Goal: Task Accomplishment & Management: Manage account settings

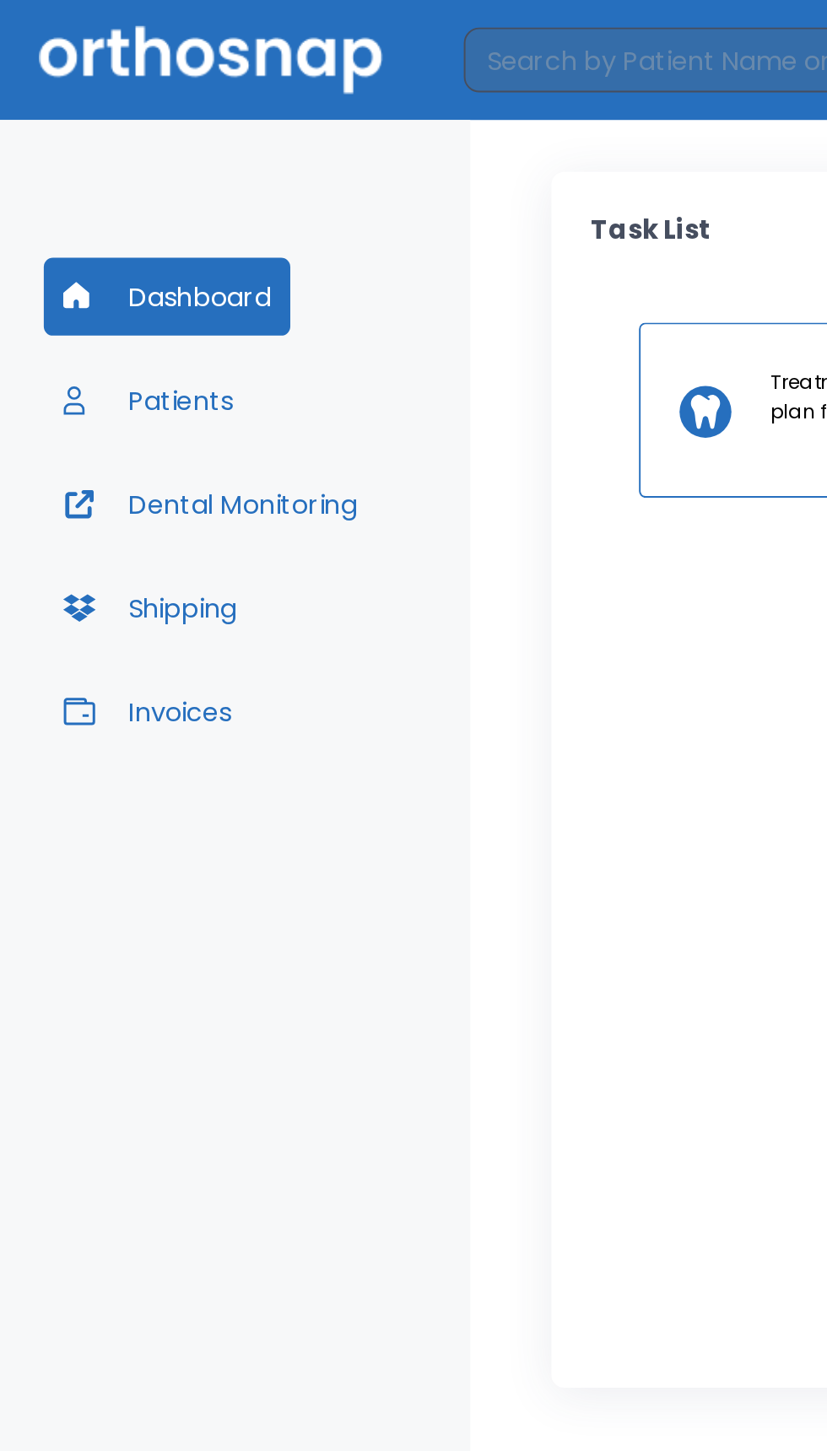
click at [120, 213] on button "Patients" at bounding box center [77, 208] width 109 height 40
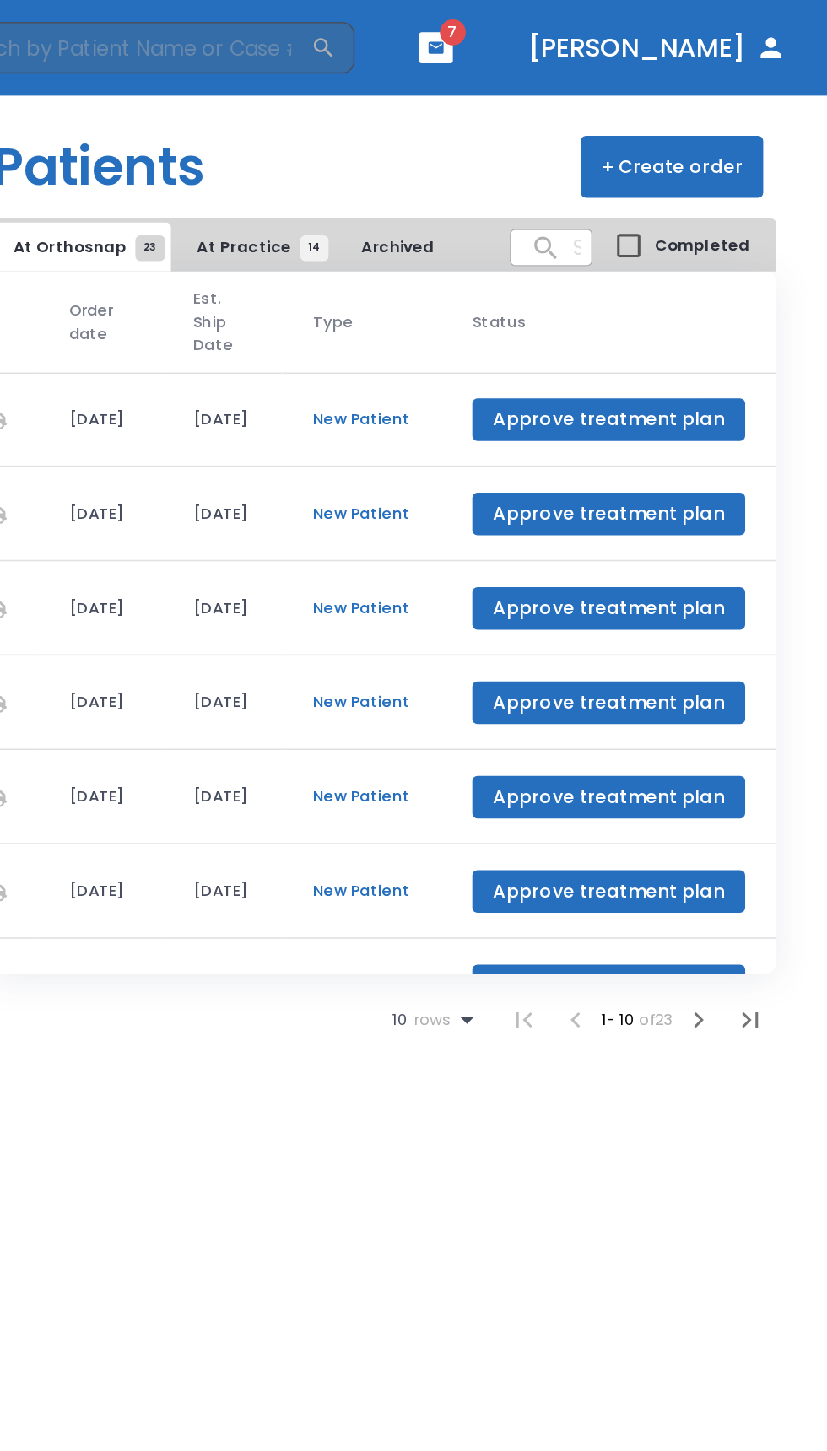
click at [455, 158] on span "At Practice 14" at bounding box center [453, 161] width 77 height 15
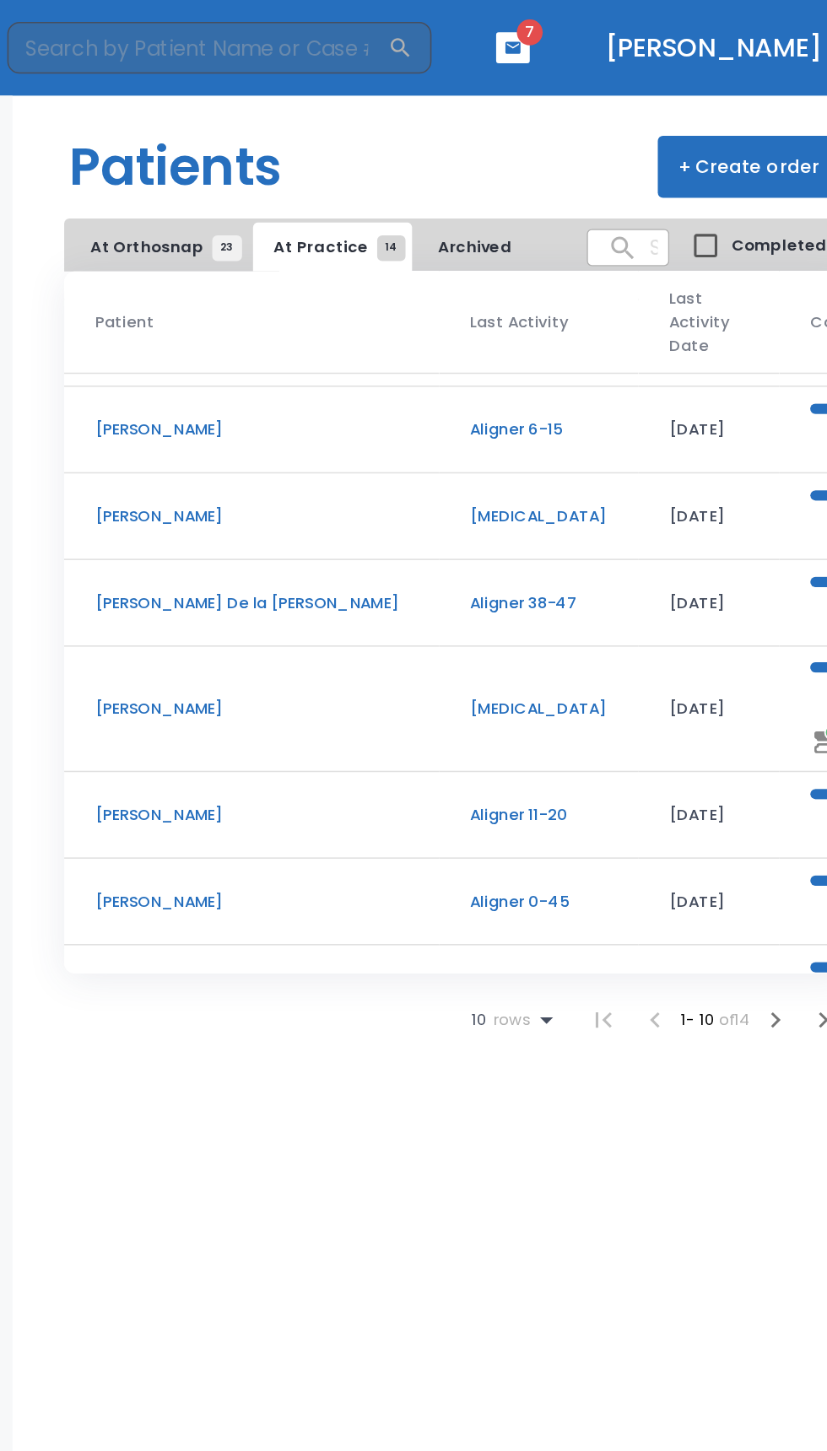
scroll to position [199, 0]
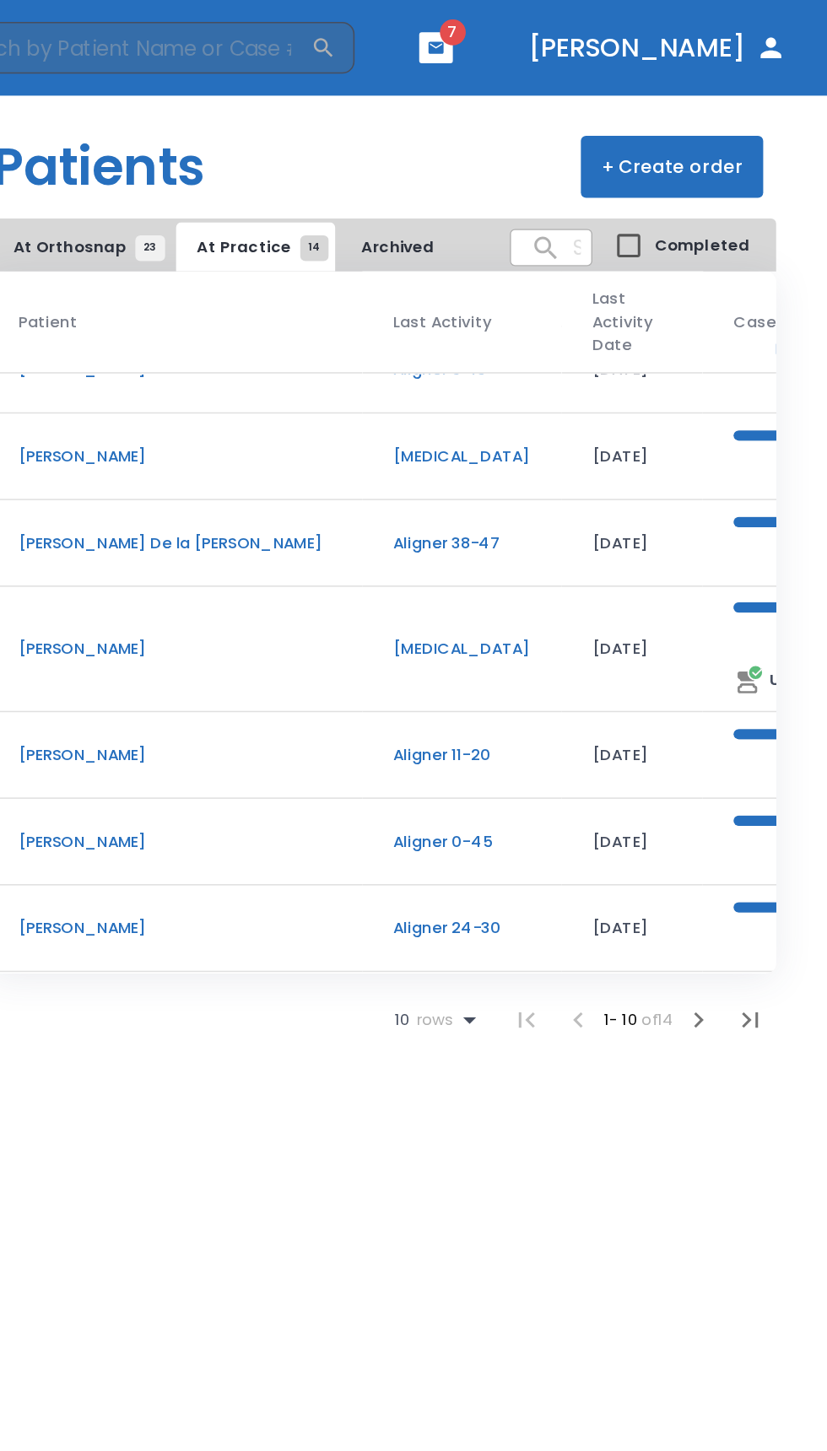
click at [775, 665] on icon "button" at bounding box center [776, 666] width 10 height 10
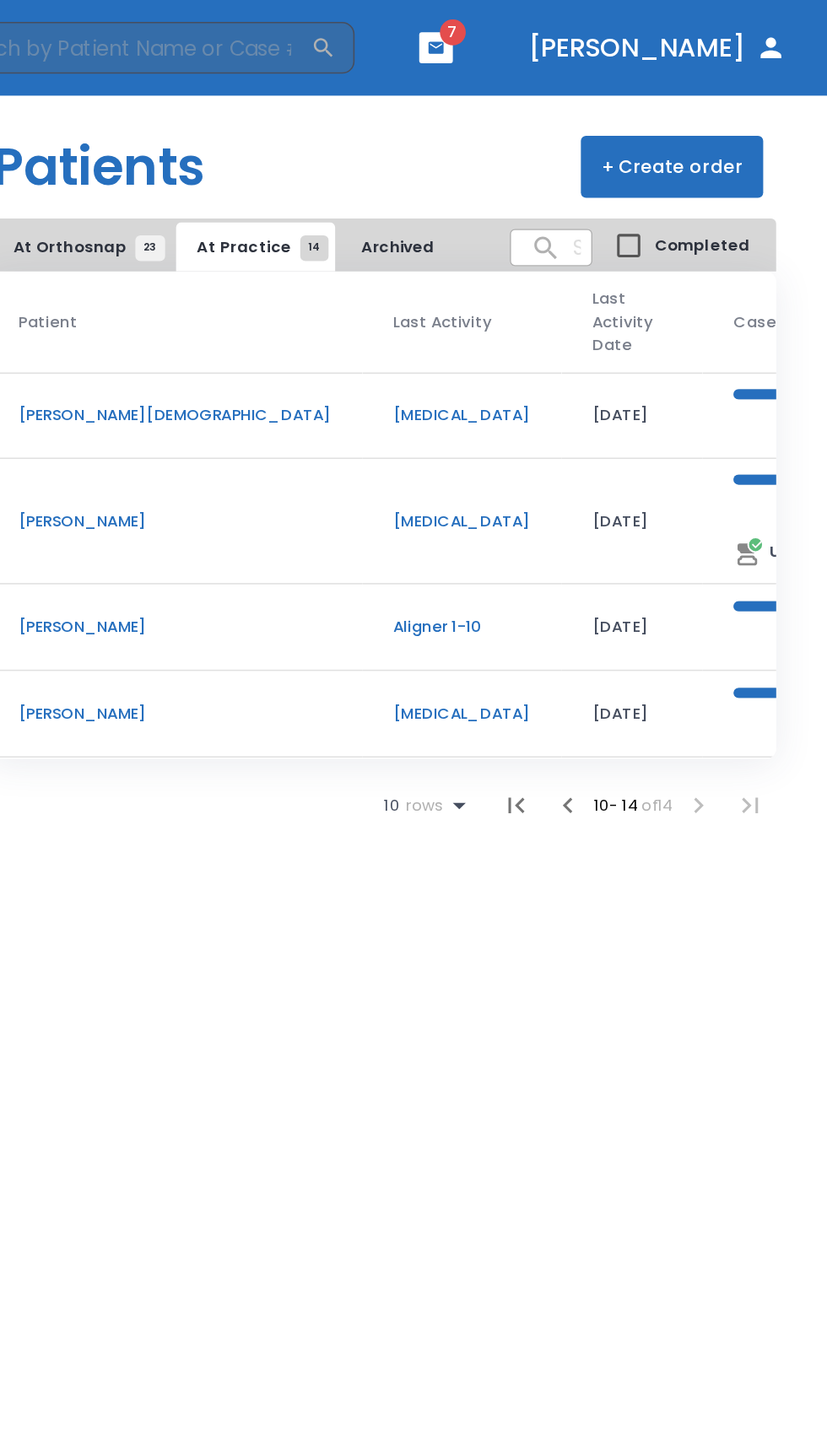
click at [343, 166] on span "At Orthosnap 23" at bounding box center [339, 161] width 89 height 15
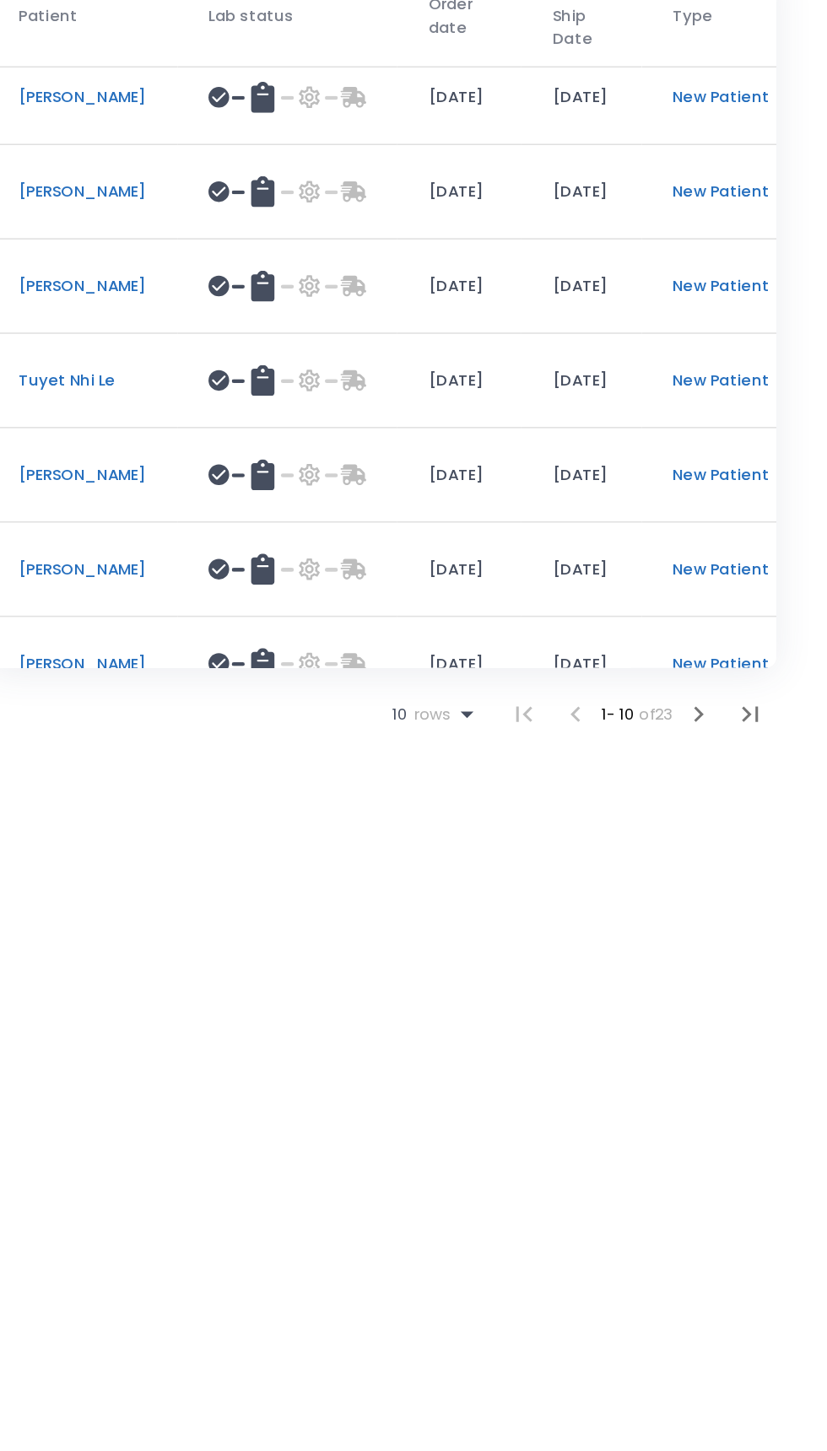
scroll to position [224, 0]
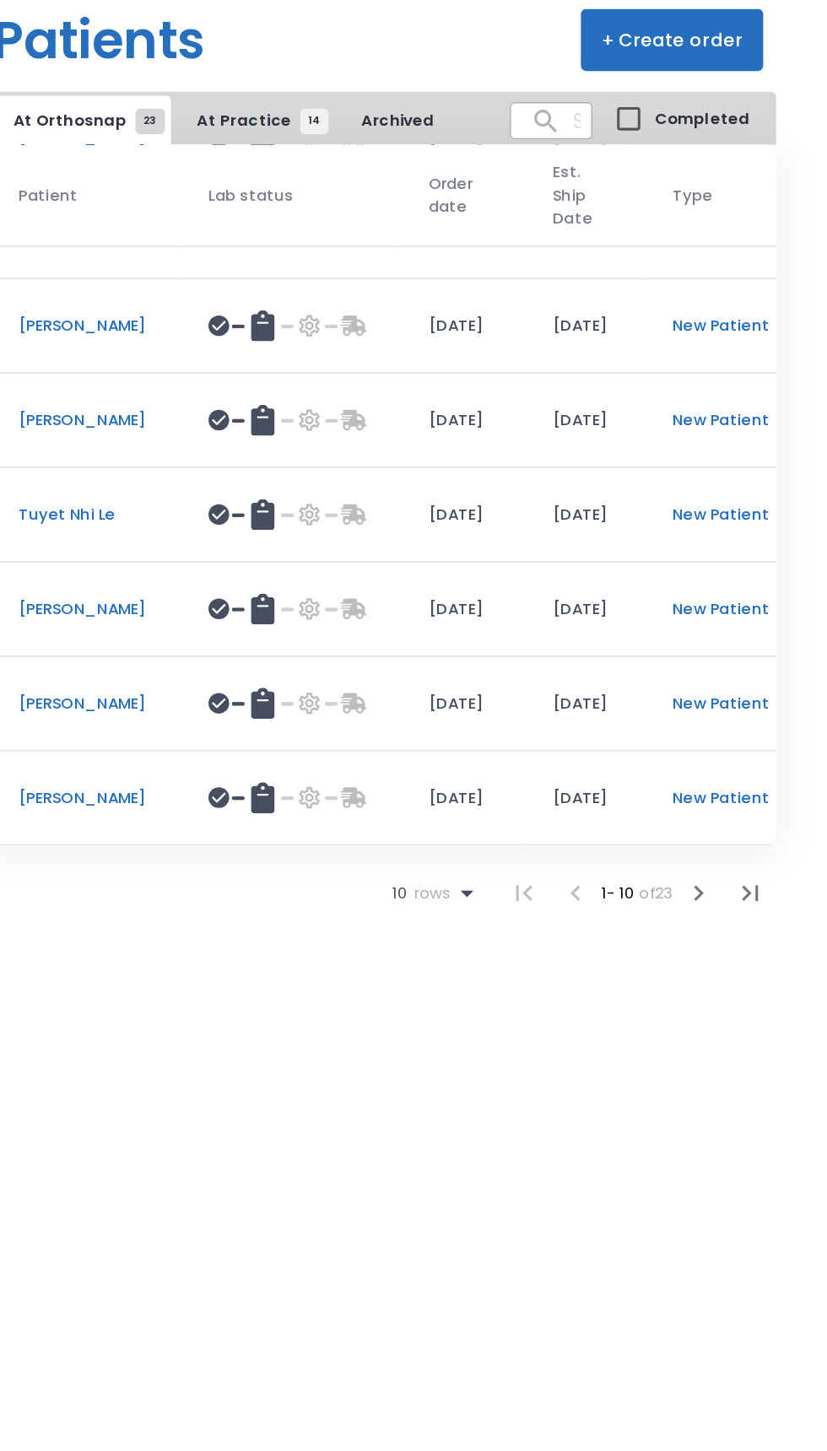
click at [749, 670] on icon "button" at bounding box center [742, 666] width 20 height 20
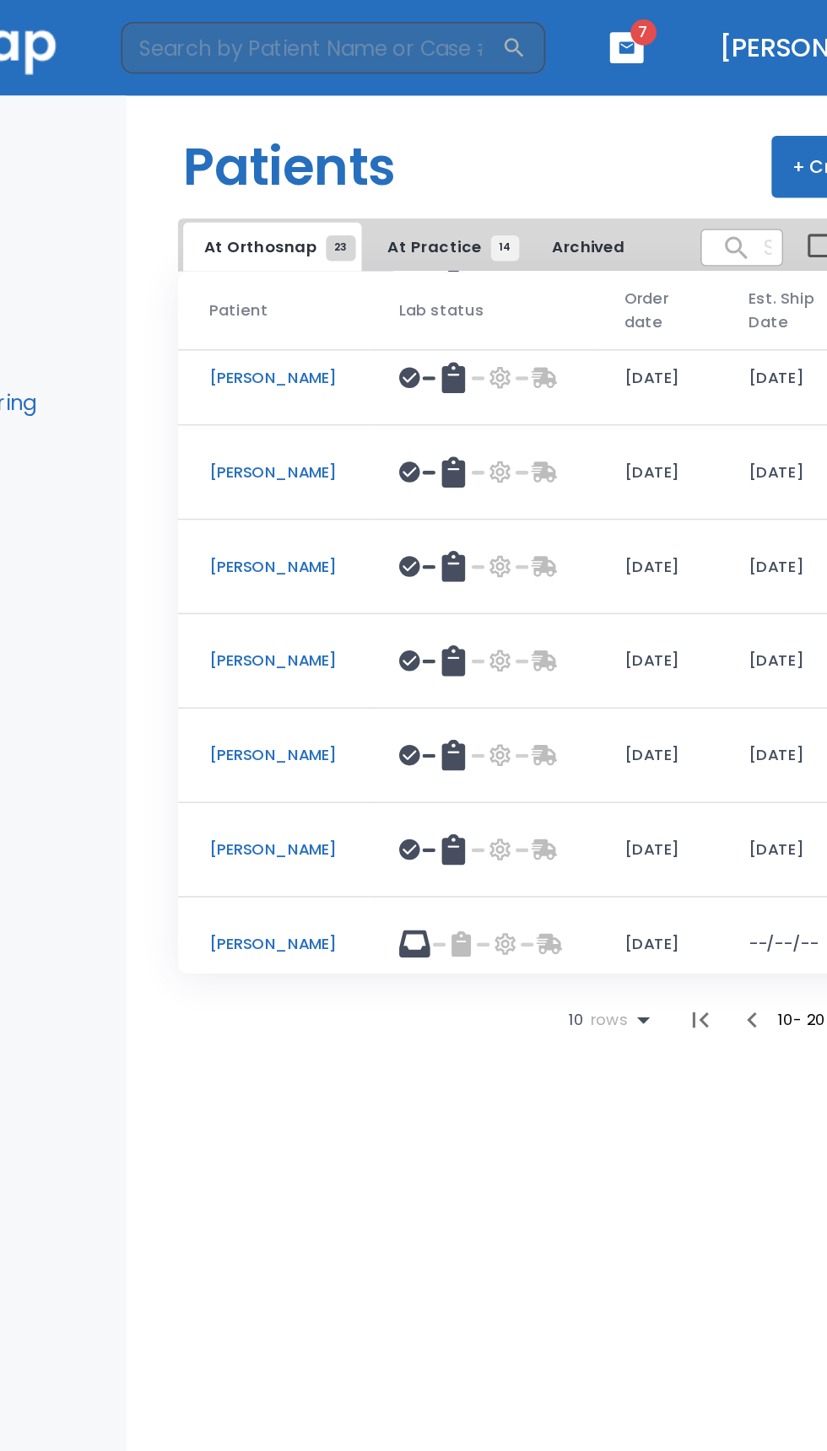
scroll to position [209, 0]
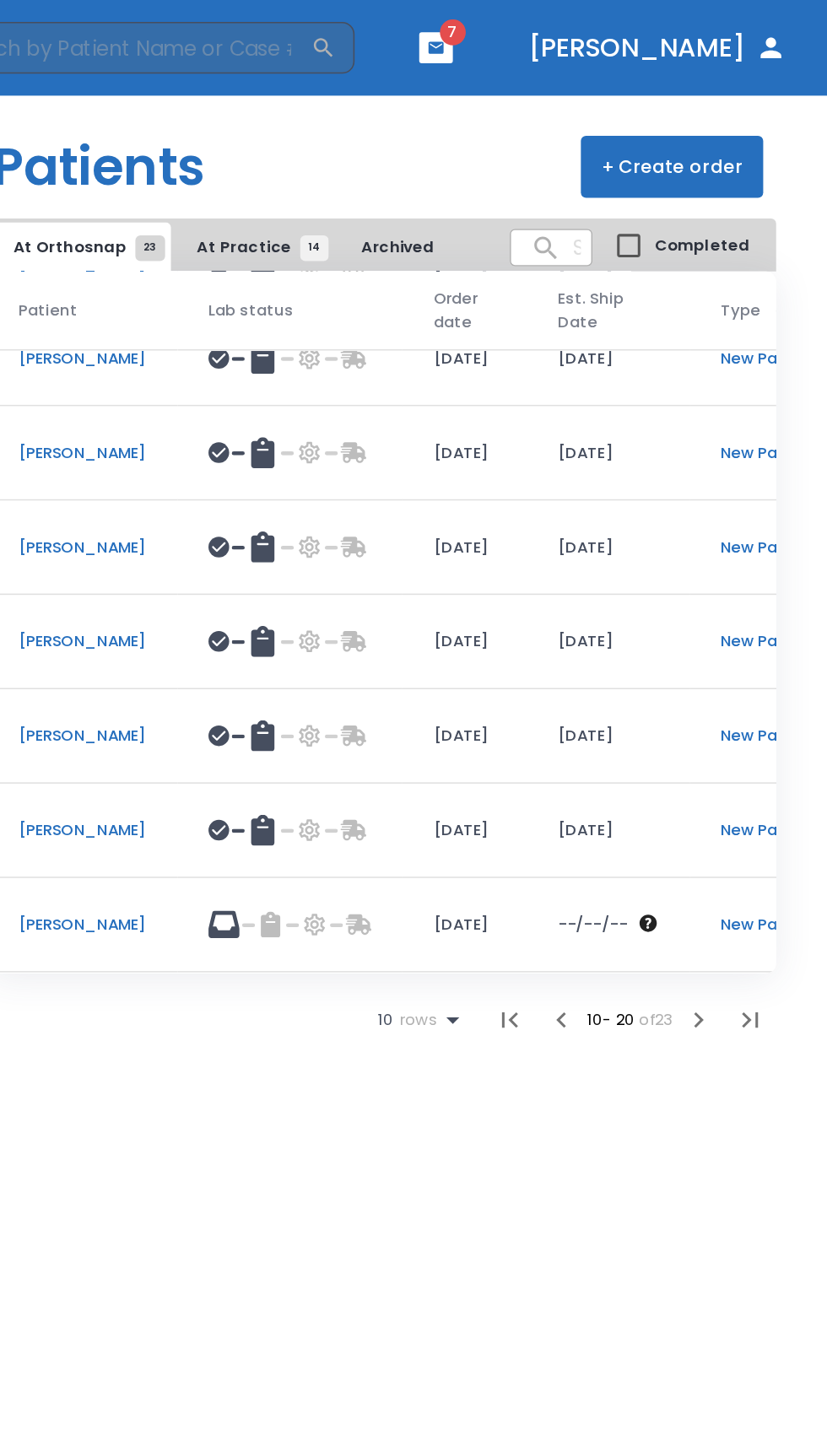
click at [740, 673] on icon "button" at bounding box center [742, 666] width 20 height 20
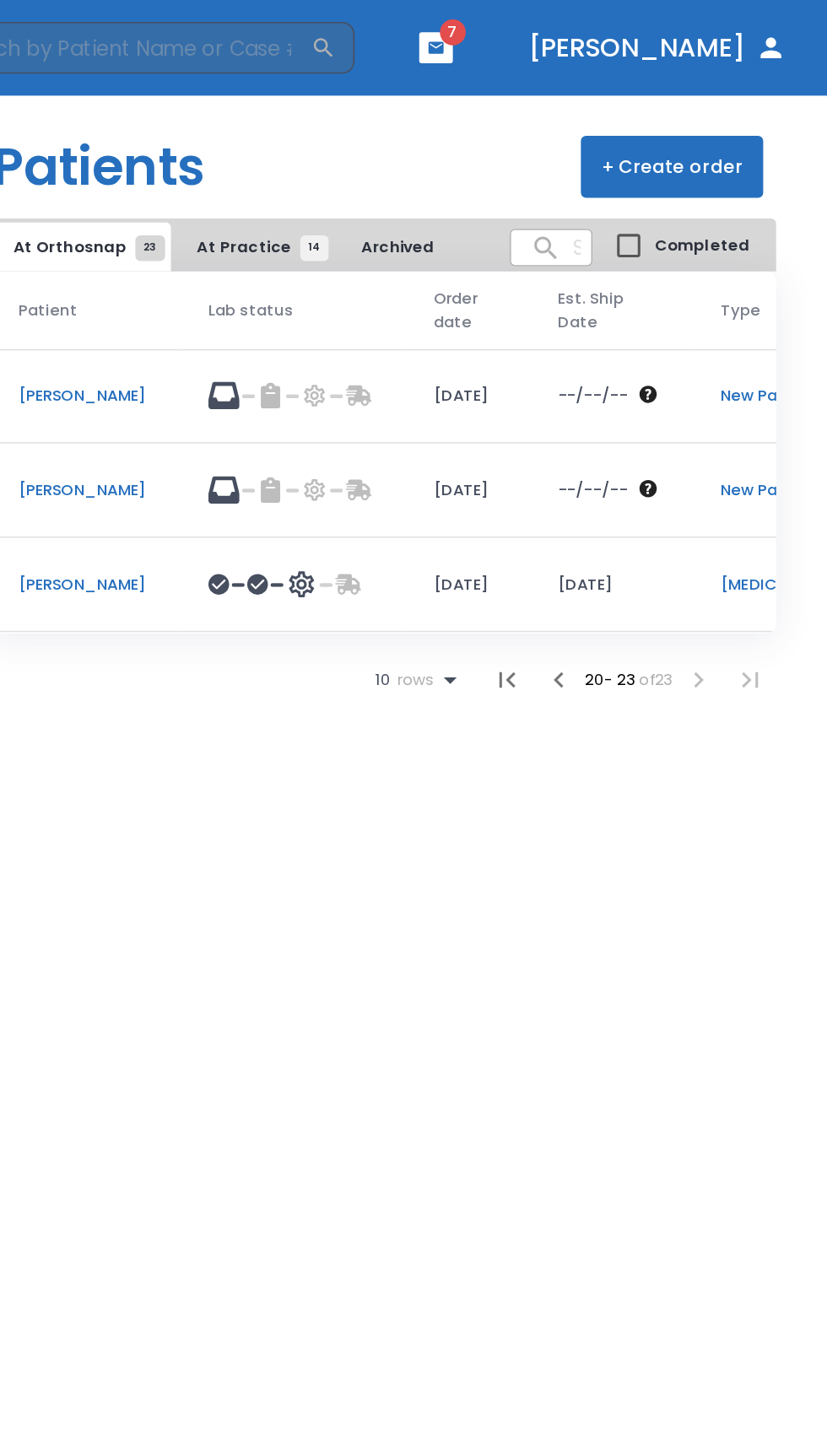
click at [382, 375] on p "[PERSON_NAME]" at bounding box center [341, 381] width 84 height 15
